Goal: Navigation & Orientation: Find specific page/section

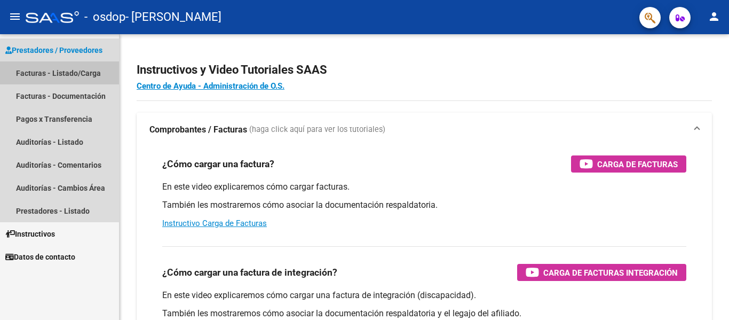
click at [82, 67] on link "Facturas - Listado/Carga" at bounding box center [59, 72] width 119 height 23
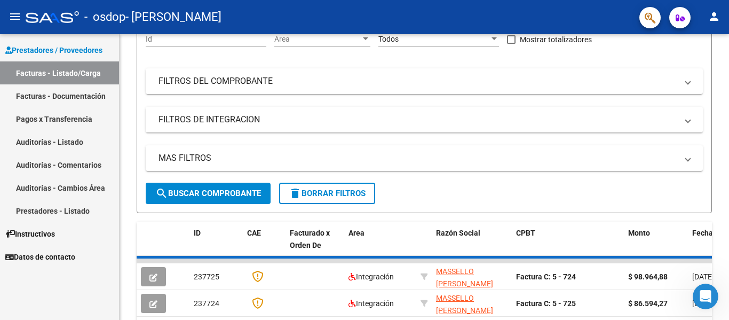
scroll to position [142, 0]
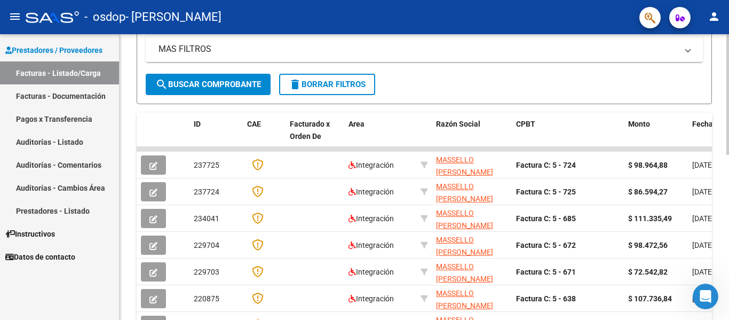
click at [727, 155] on div at bounding box center [728, 189] width 3 height 121
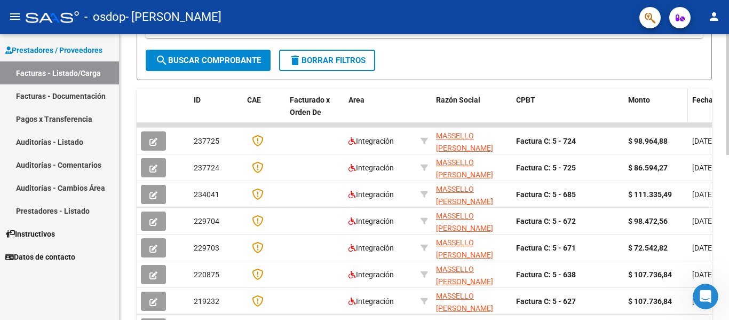
drag, startPoint x: 515, startPoint y: 124, endPoint x: 639, endPoint y: 114, distance: 123.8
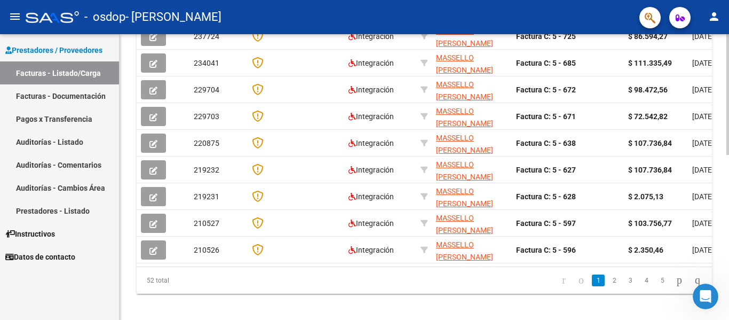
scroll to position [391, 0]
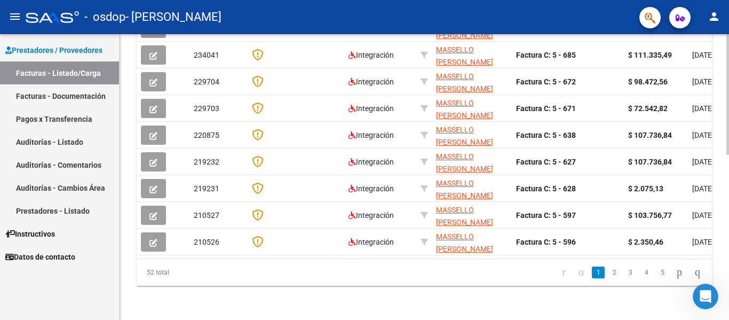
click at [729, 257] on div at bounding box center [728, 259] width 3 height 121
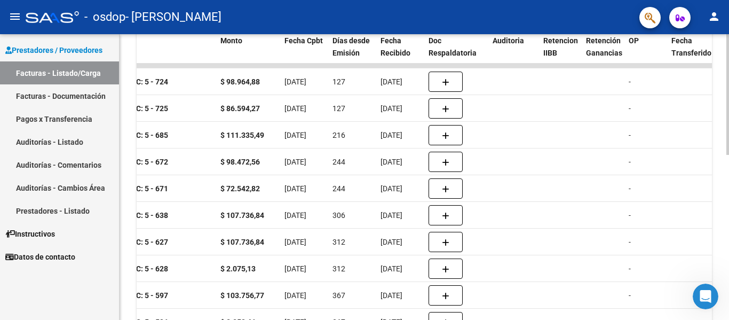
scroll to position [300, 0]
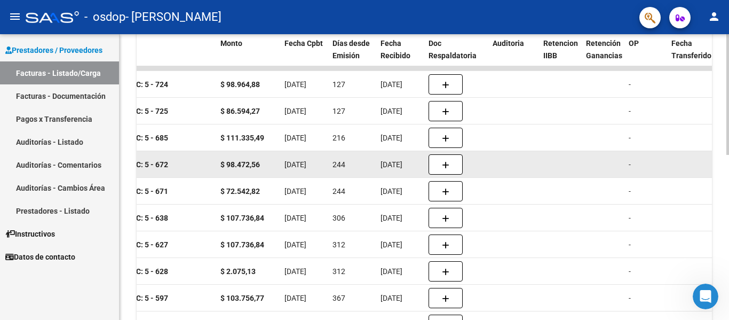
drag, startPoint x: 729, startPoint y: 172, endPoint x: 509, endPoint y: 160, distance: 219.8
click at [509, 160] on datatable-body-cell at bounding box center [513, 164] width 51 height 26
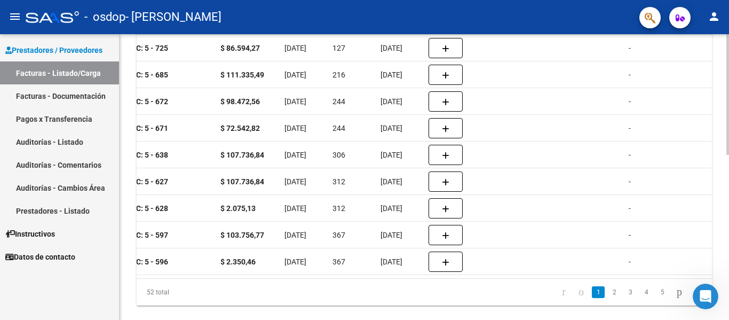
scroll to position [391, 0]
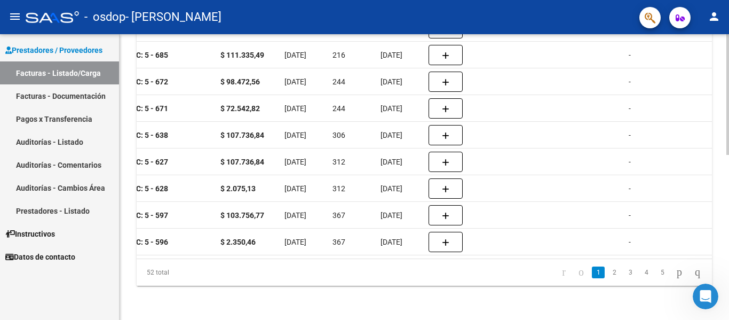
click at [729, 212] on div at bounding box center [728, 259] width 3 height 121
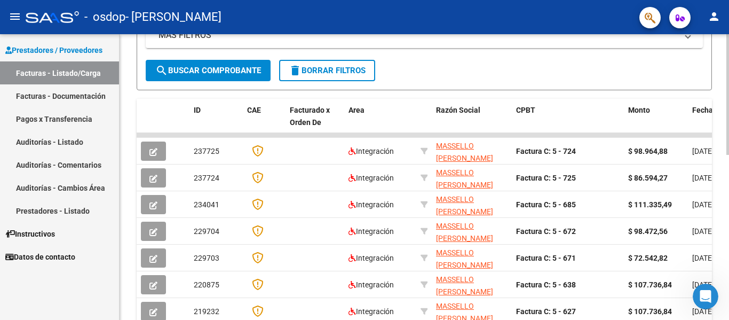
scroll to position [223, 0]
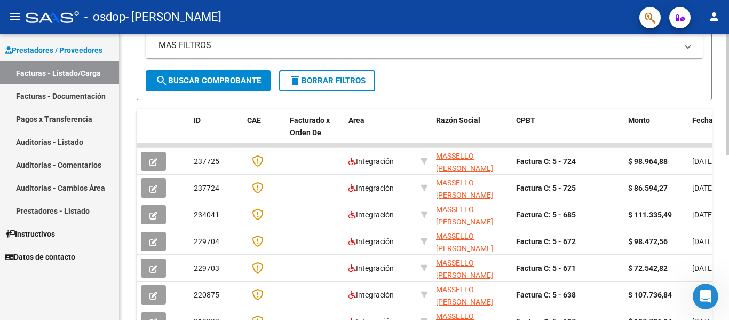
click at [729, 138] on div at bounding box center [728, 190] width 3 height 121
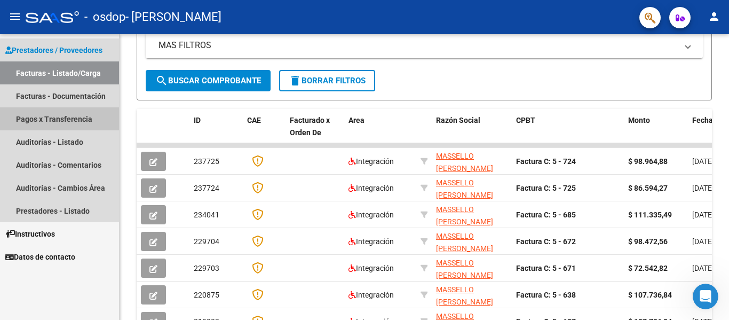
click at [82, 123] on link "Pagos x Transferencia" at bounding box center [59, 118] width 119 height 23
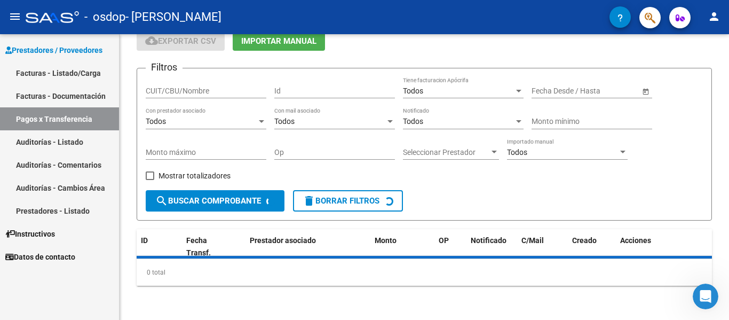
scroll to position [72, 0]
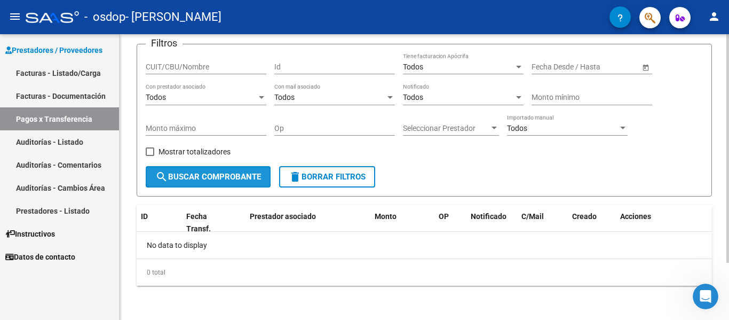
click at [246, 178] on span "search Buscar Comprobante" at bounding box center [208, 177] width 106 height 10
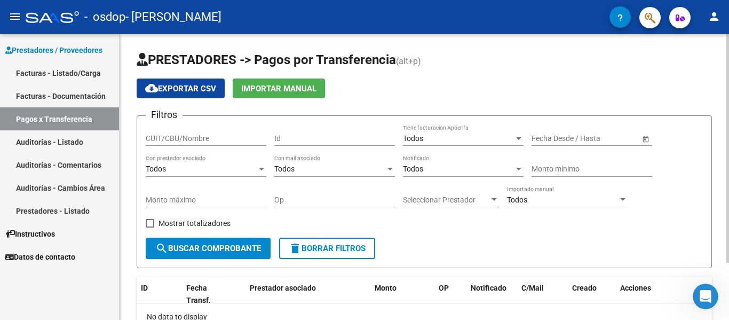
scroll to position [5, 0]
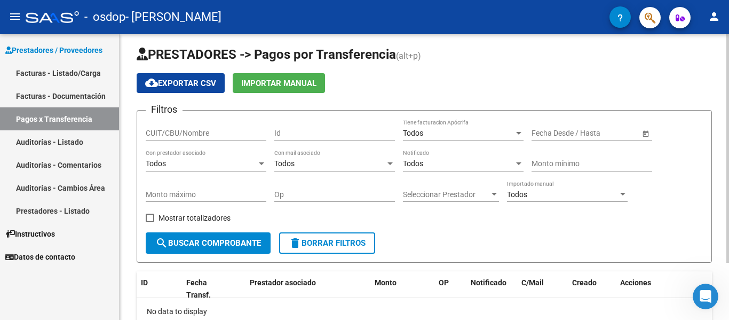
click at [728, 137] on div at bounding box center [728, 152] width 3 height 228
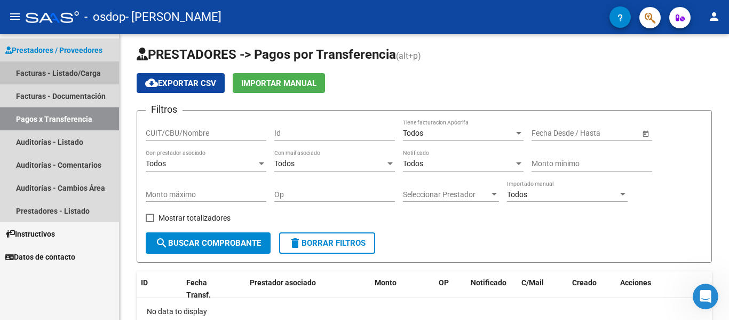
click at [88, 68] on link "Facturas - Listado/Carga" at bounding box center [59, 72] width 119 height 23
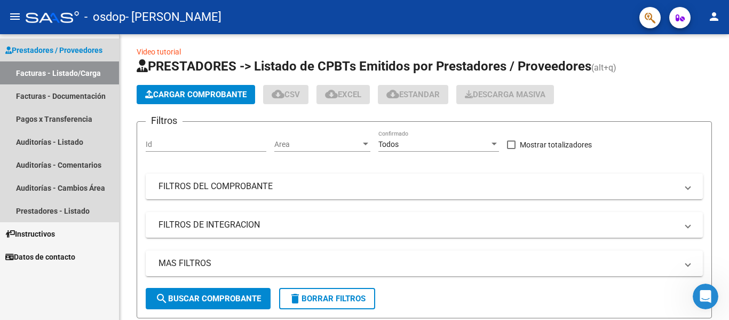
click at [78, 50] on span "Prestadores / Proveedores" at bounding box center [53, 50] width 97 height 12
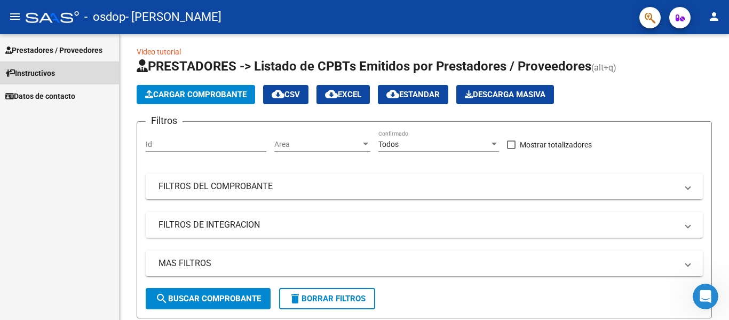
click at [55, 73] on span "Instructivos" at bounding box center [30, 73] width 50 height 12
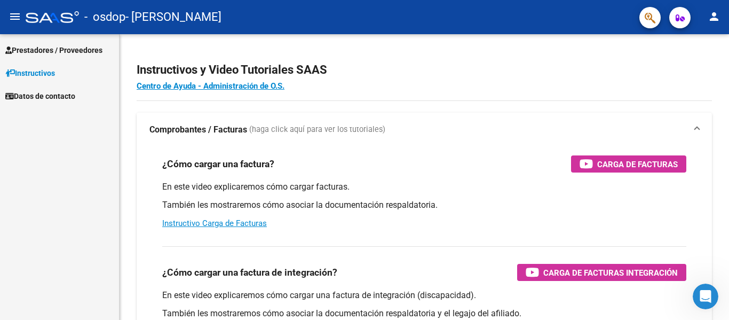
click at [725, 36] on div "Instructivos y Video Tutoriales SAAS Centro de Ayuda - Administración de O.S. C…" at bounding box center [426, 268] width 612 height 468
